Goal: Information Seeking & Learning: Learn about a topic

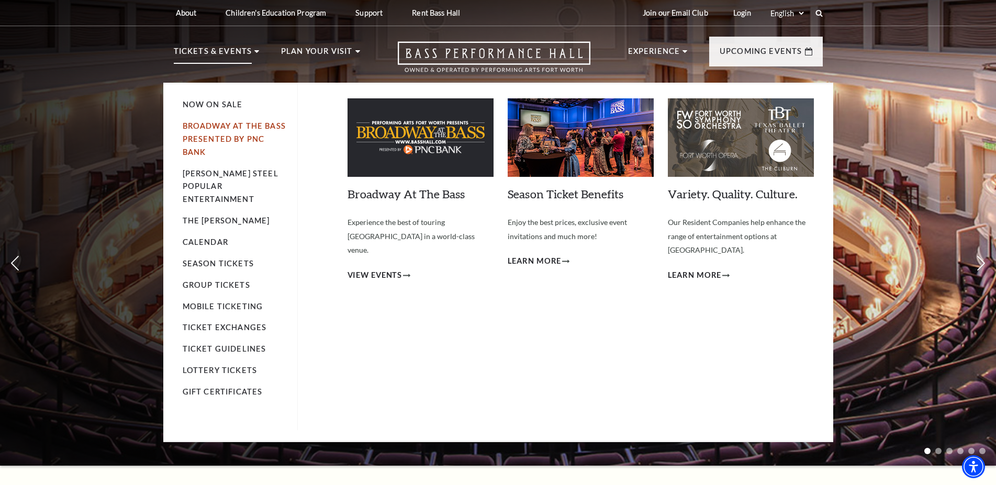
click at [199, 137] on link "Broadway At The Bass presented by PNC Bank" at bounding box center [234, 138] width 103 height 35
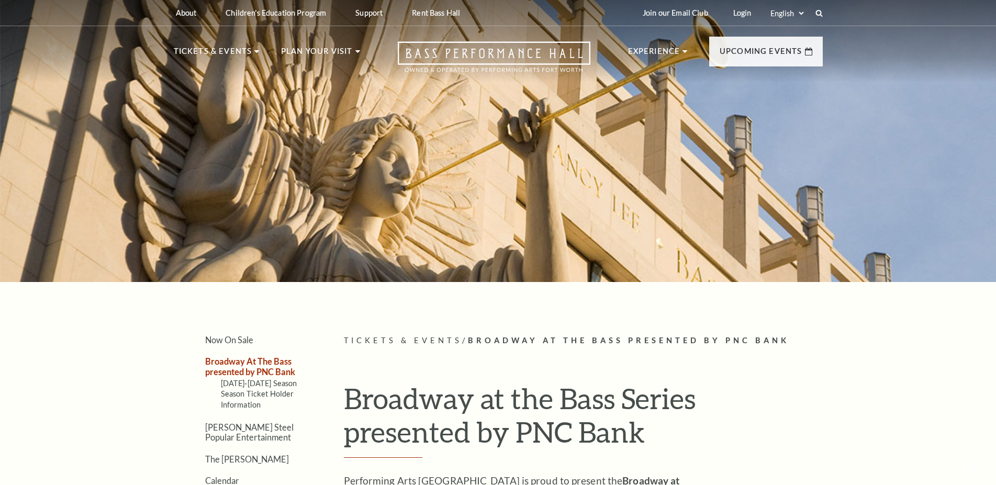
scroll to position [267, 0]
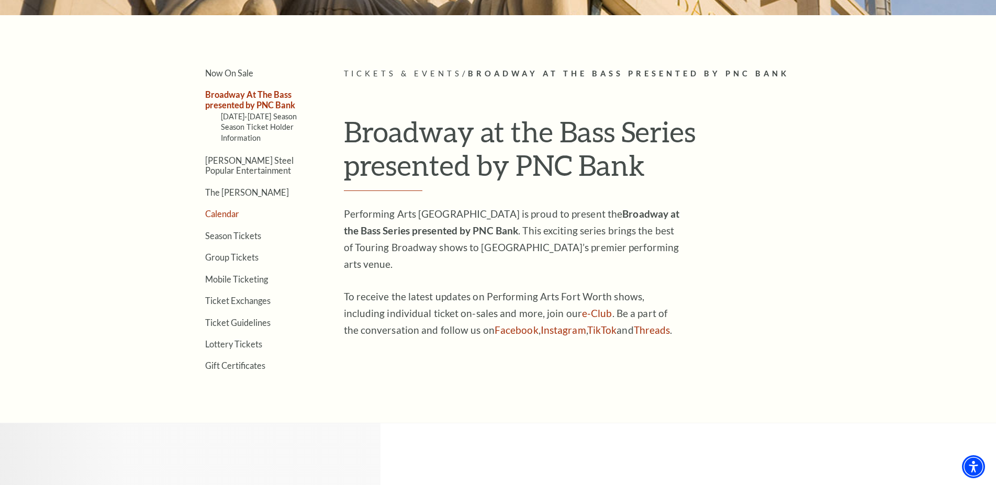
click at [219, 212] on link "Calendar" at bounding box center [222, 214] width 34 height 10
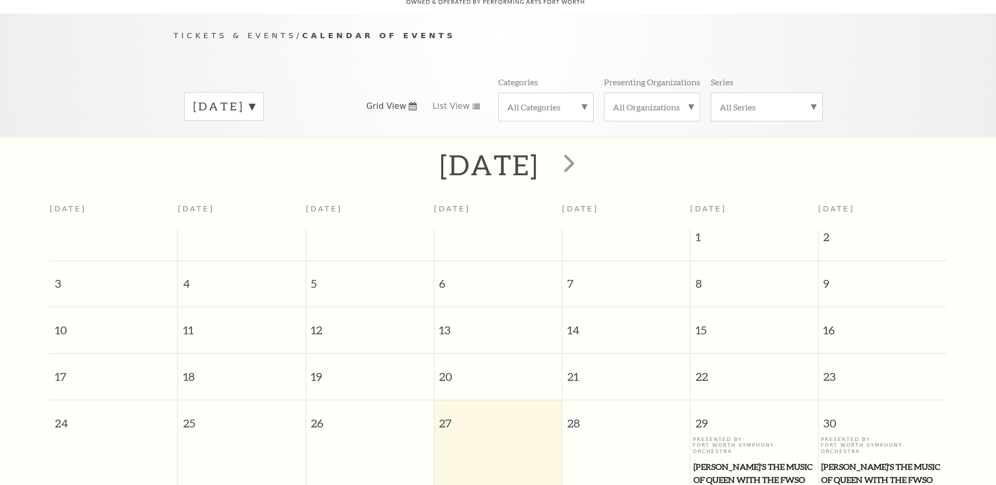
scroll to position [93, 0]
click at [465, 100] on span "List View" at bounding box center [450, 106] width 37 height 12
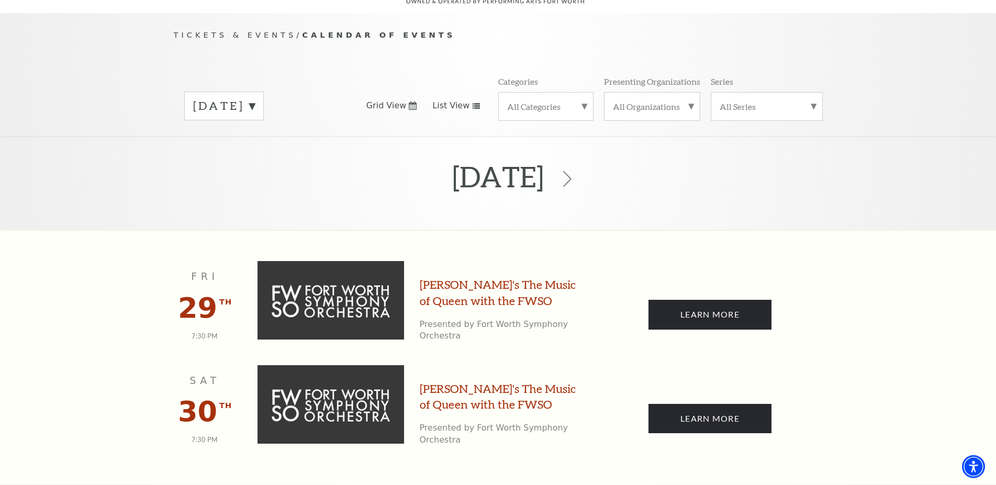
click at [569, 104] on label "All Categories" at bounding box center [545, 106] width 77 height 11
click at [538, 121] on label "Broadway" at bounding box center [545, 123] width 77 height 17
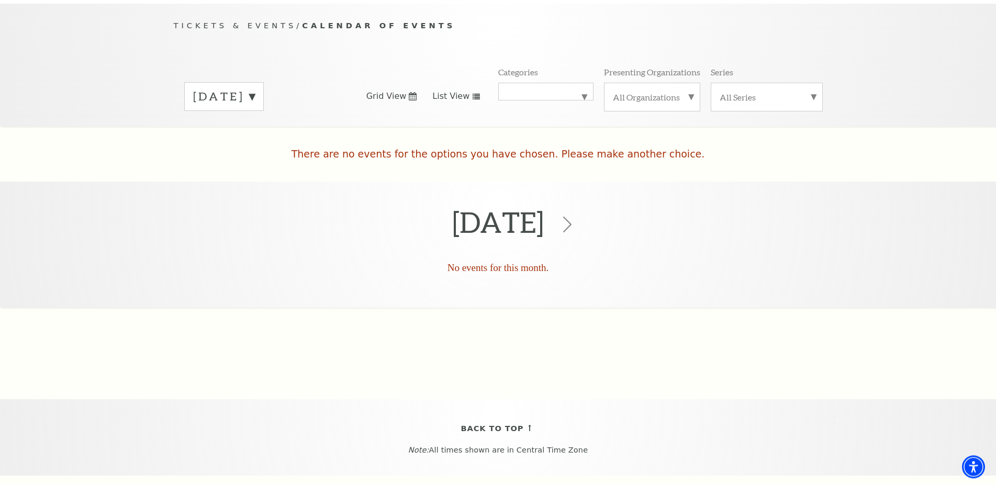
scroll to position [92, 0]
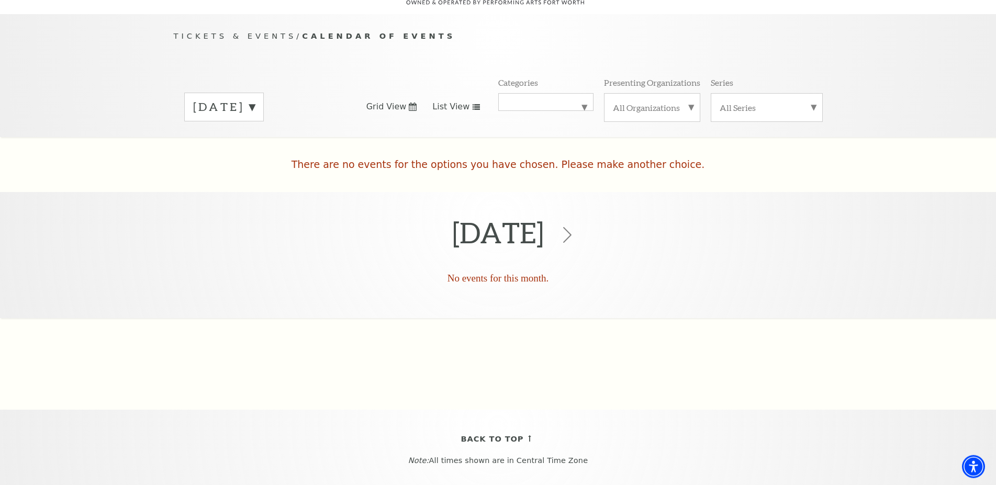
click at [473, 104] on use at bounding box center [476, 107] width 7 height 6
click at [681, 103] on label "All Organizations" at bounding box center [652, 107] width 79 height 11
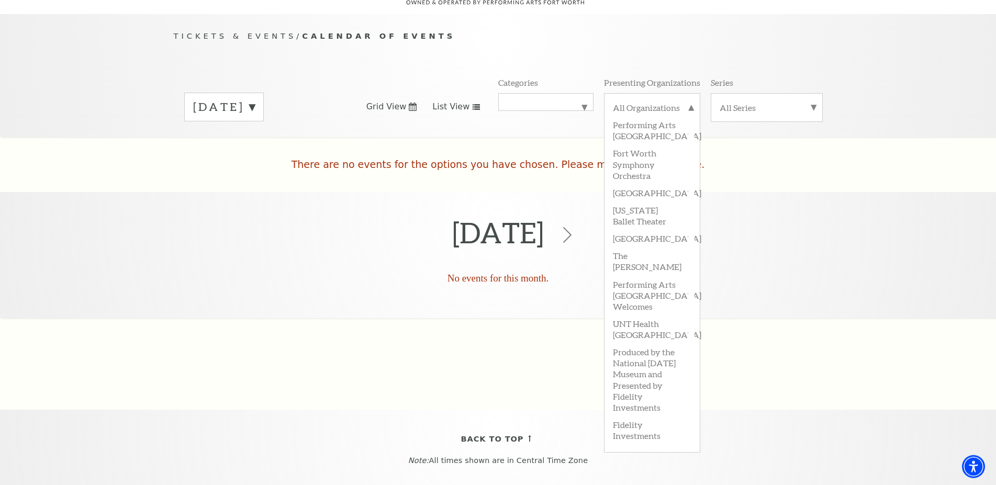
click at [736, 102] on label "All Series" at bounding box center [767, 107] width 94 height 11
click at [743, 126] on label "Broadway at the Bass Series presented by PNC Bank" at bounding box center [767, 135] width 94 height 39
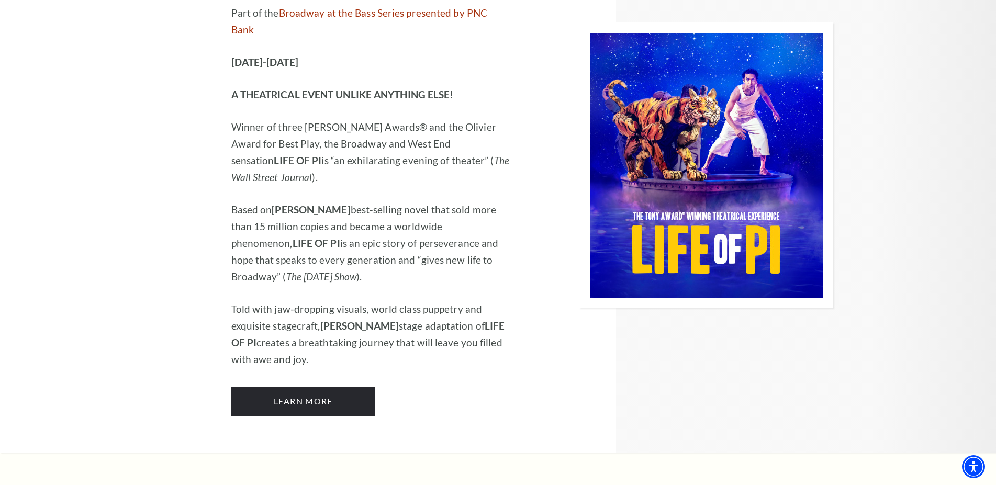
scroll to position [961, 0]
